Goal: Check status: Check status

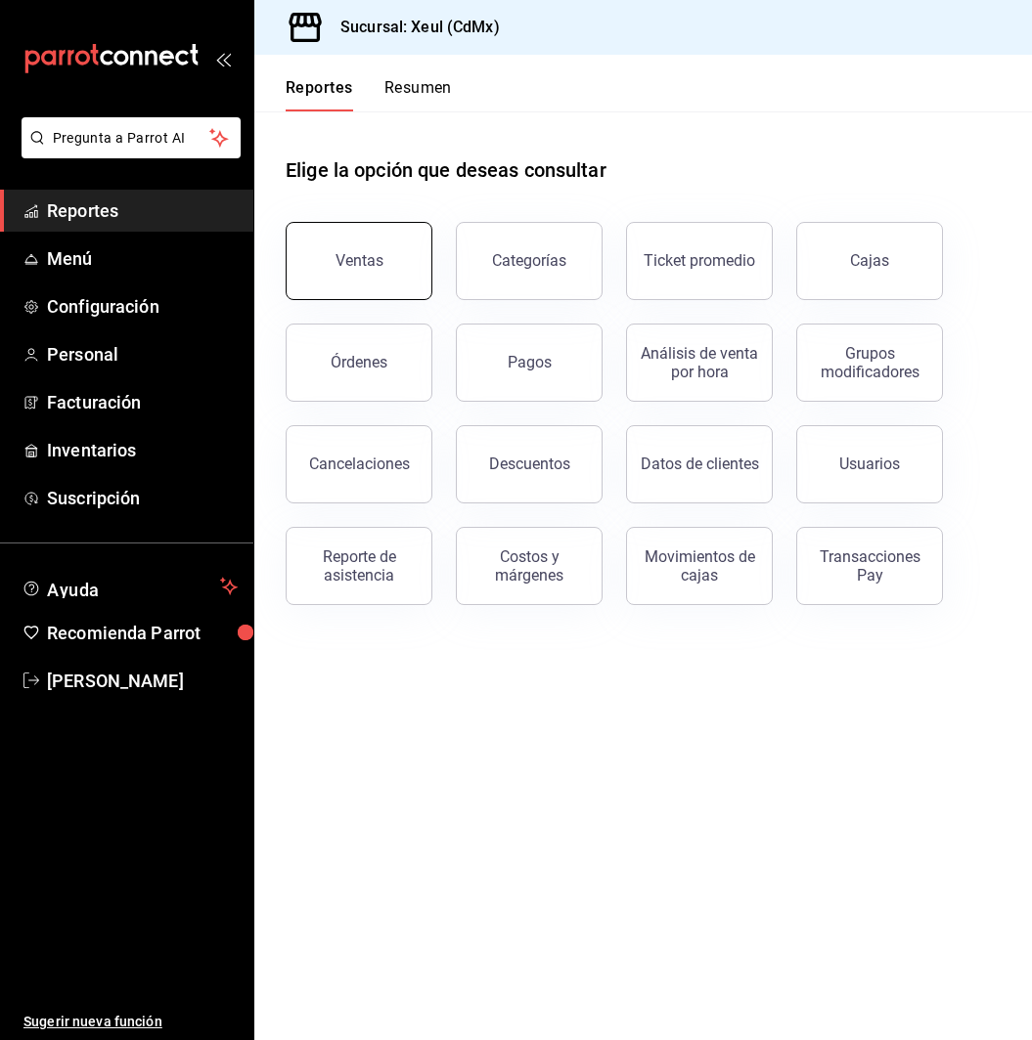
click at [344, 261] on div "Ventas" at bounding box center [359, 260] width 48 height 19
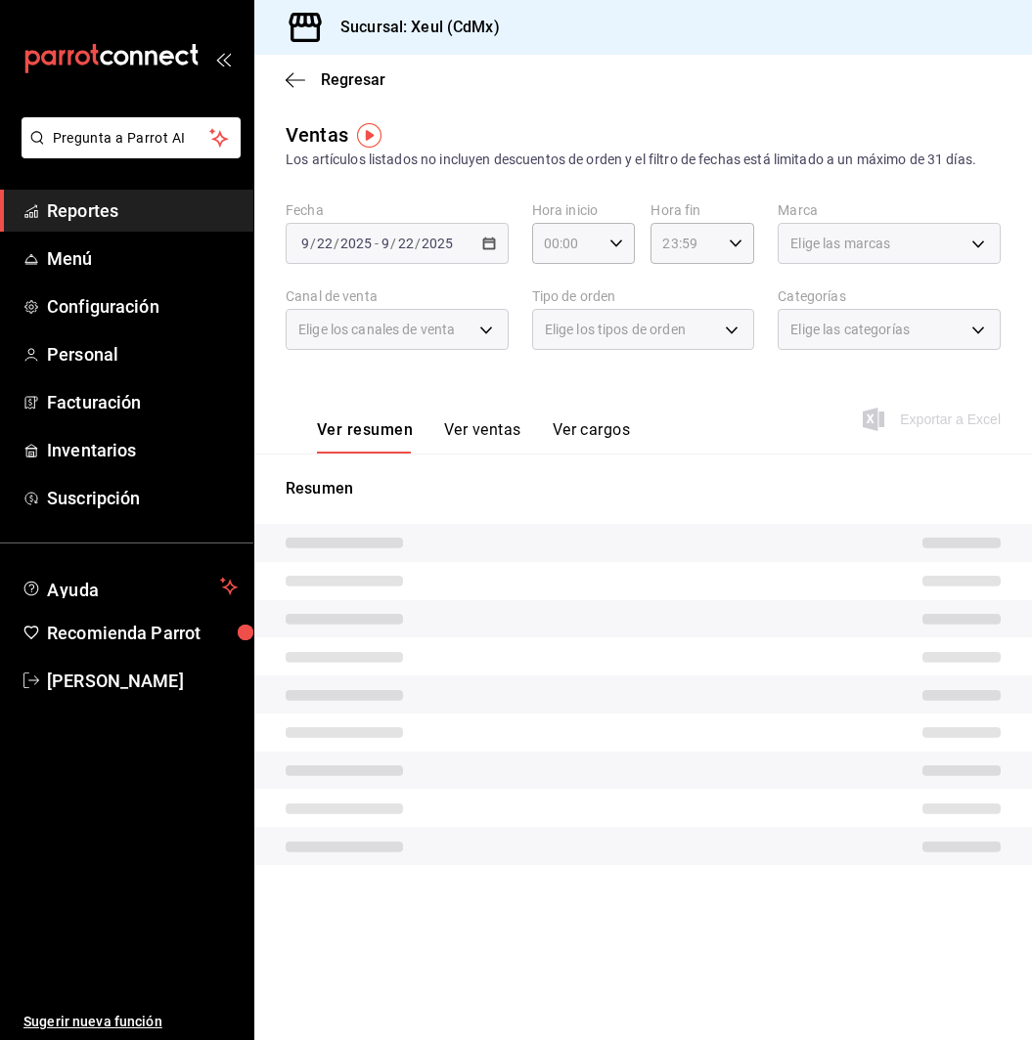
click at [461, 243] on div "[DATE] [DATE] - [DATE] [DATE]" at bounding box center [397, 243] width 223 height 41
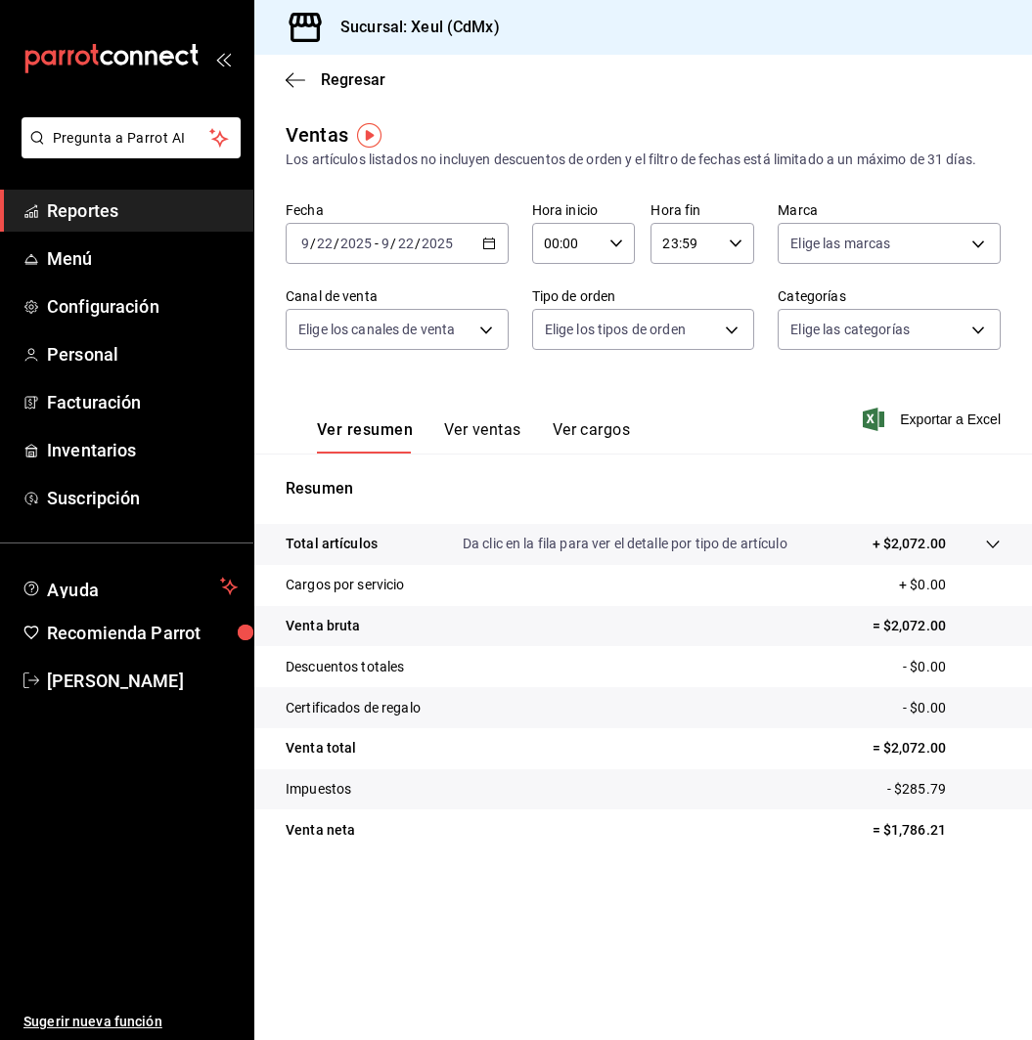
click at [487, 250] on div "[DATE] [DATE] - [DATE] [DATE]" at bounding box center [397, 243] width 223 height 41
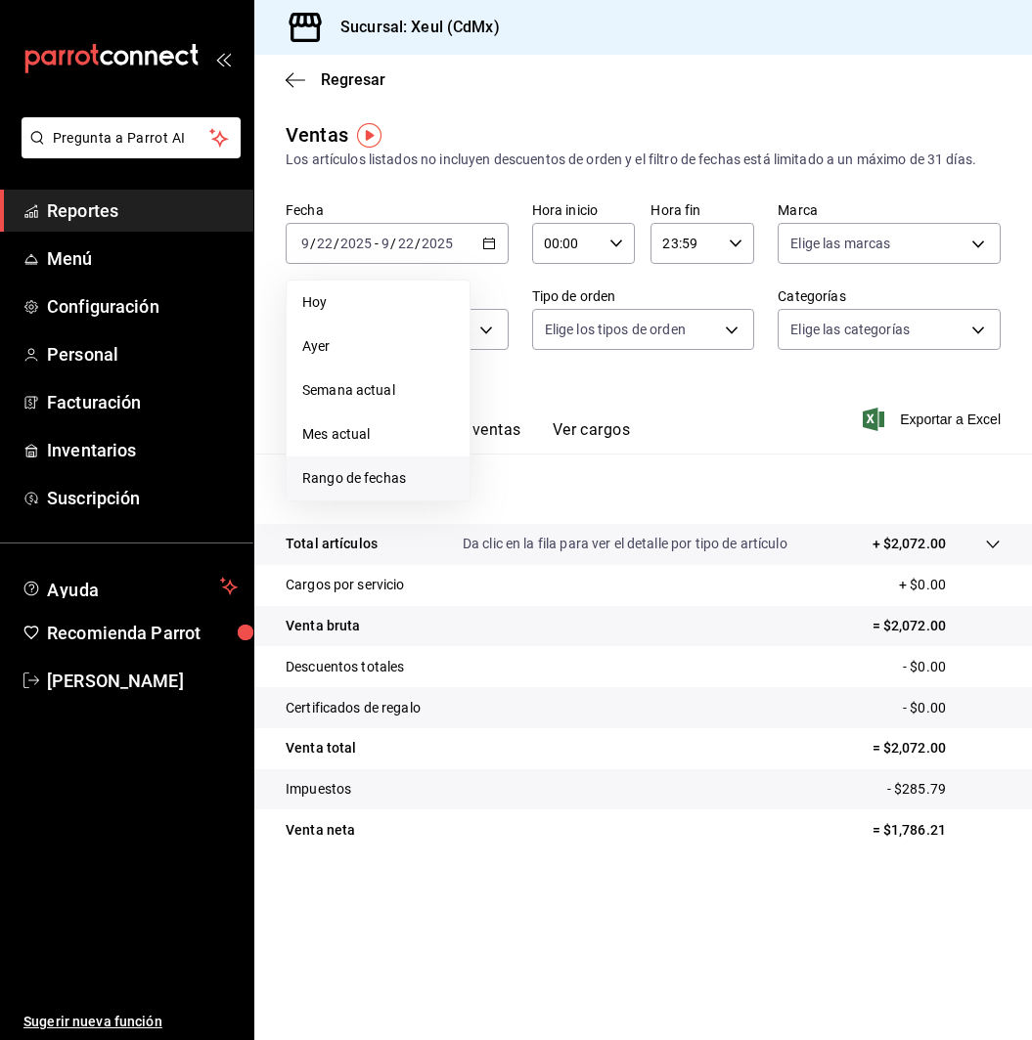
click at [418, 486] on span "Rango de fechas" at bounding box center [378, 478] width 152 height 21
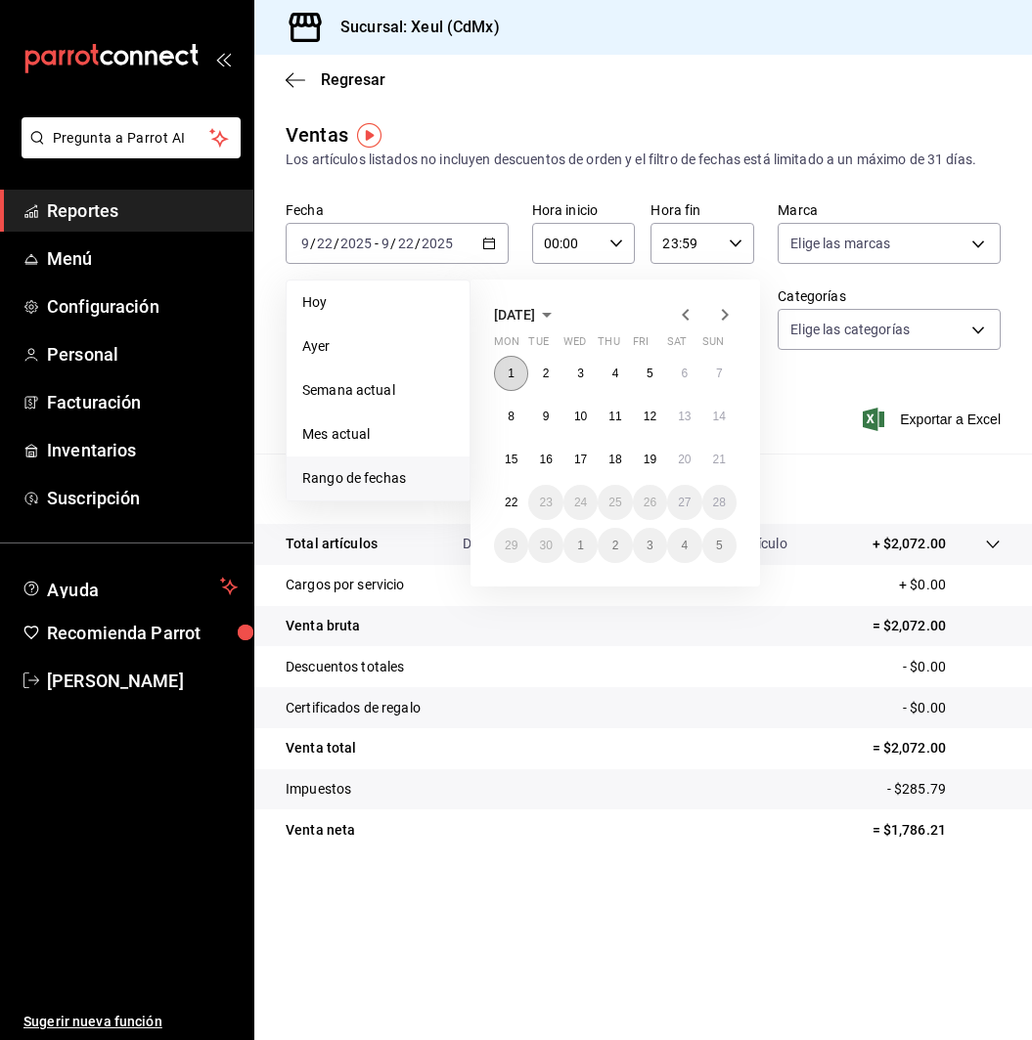
click at [505, 374] on button "1" at bounding box center [511, 373] width 34 height 35
click at [718, 473] on button "21" at bounding box center [719, 459] width 34 height 35
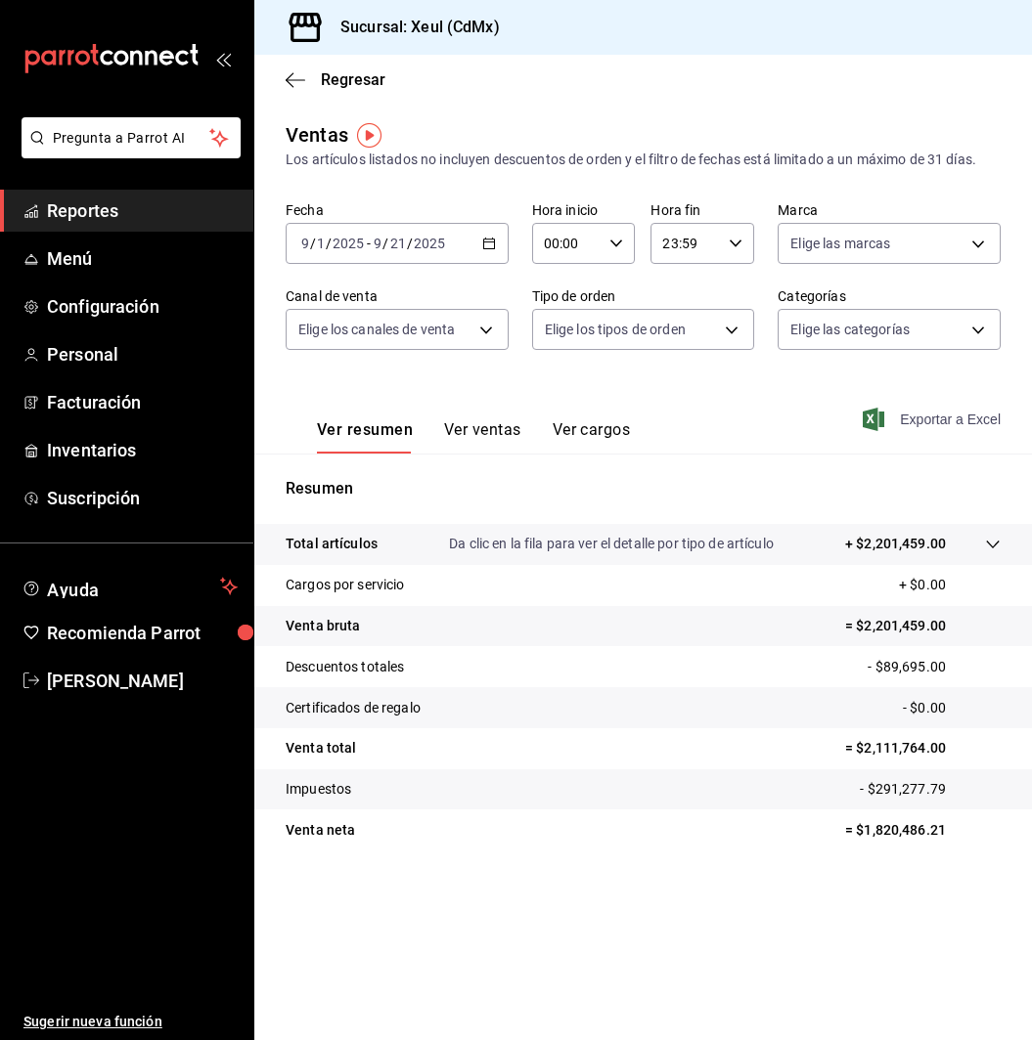
click at [875, 414] on icon "button" at bounding box center [873, 419] width 22 height 23
